Goal: Task Accomplishment & Management: Manage account settings

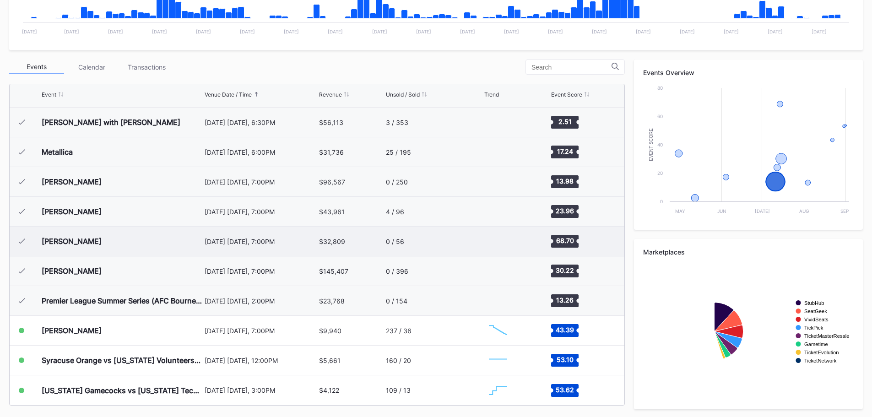
scroll to position [284, 0]
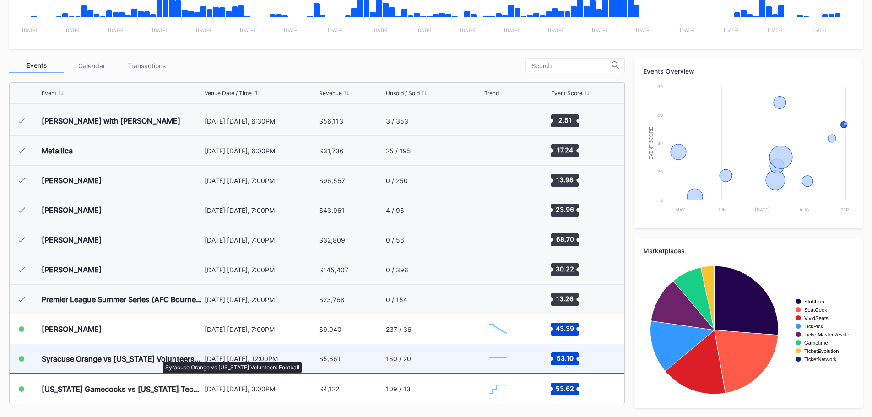
click at [158, 248] on div "Syracuse Orange vs [US_STATE] Volunteers Football" at bounding box center [122, 358] width 161 height 9
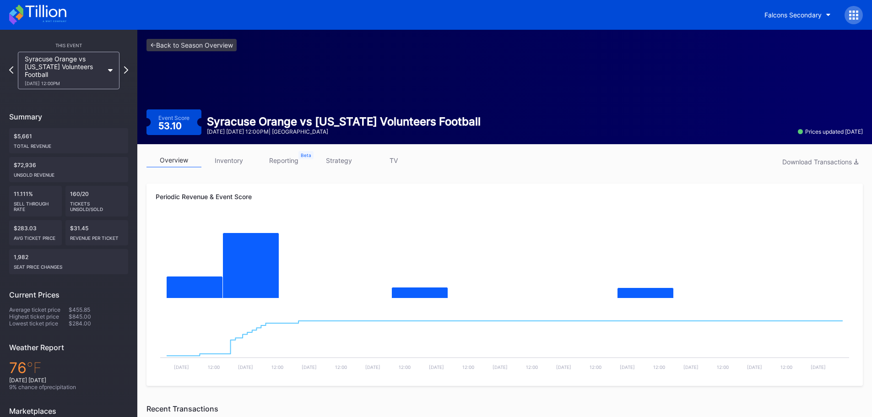
click at [233, 161] on link "inventory" at bounding box center [228, 160] width 55 height 14
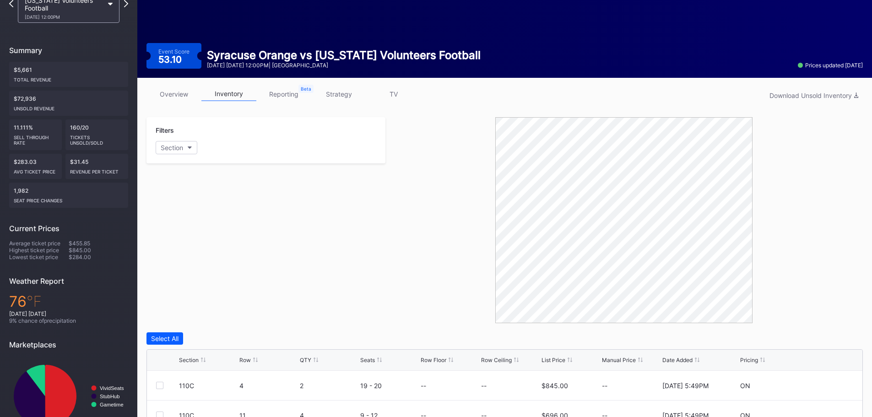
scroll to position [261, 0]
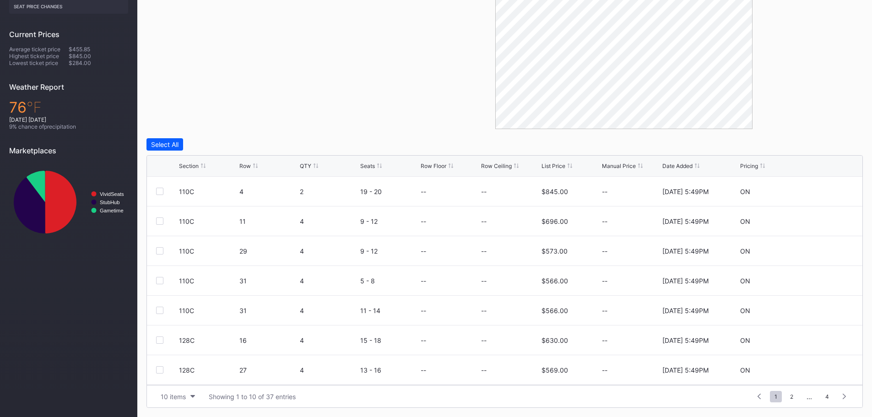
click at [192, 166] on div "Section" at bounding box center [189, 166] width 20 height 7
click at [190, 248] on button "10 items" at bounding box center [178, 397] width 44 height 12
click at [179, 248] on div "50 items" at bounding box center [176, 340] width 26 height 8
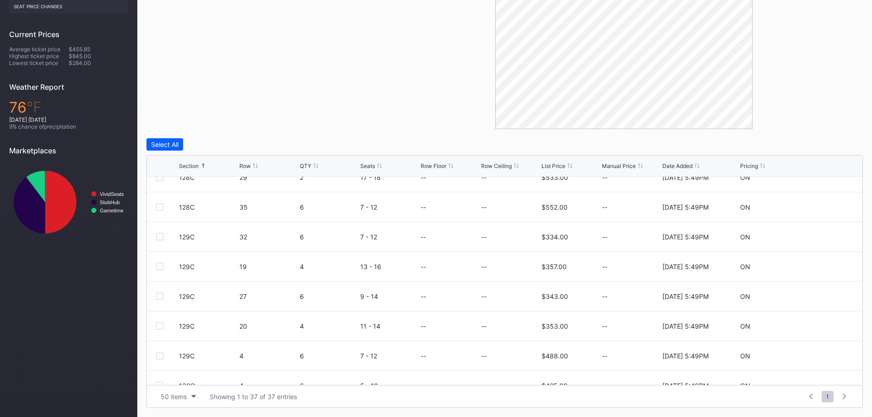
scroll to position [756, 0]
